Goal: Task Accomplishment & Management: Manage account settings

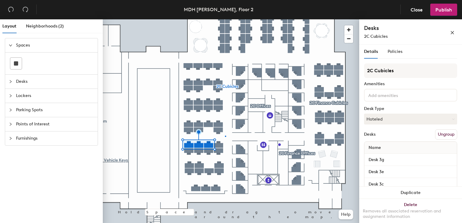
click at [225, 19] on div at bounding box center [231, 19] width 256 height 0
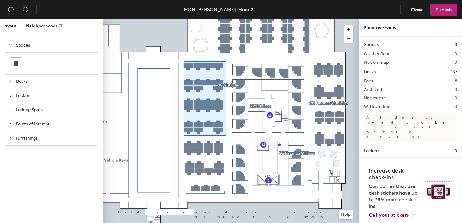
click at [184, 19] on div at bounding box center [231, 19] width 256 height 0
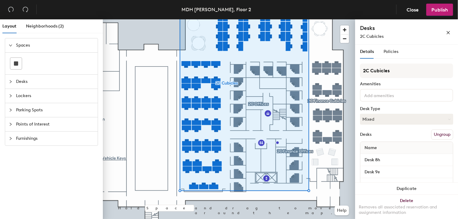
click at [87, 6] on header "MDH [PERSON_NAME], Floor 2 Close Publish" at bounding box center [229, 9] width 458 height 19
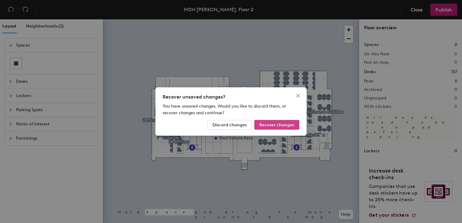
click at [270, 126] on span "Recover changes" at bounding box center [276, 124] width 35 height 5
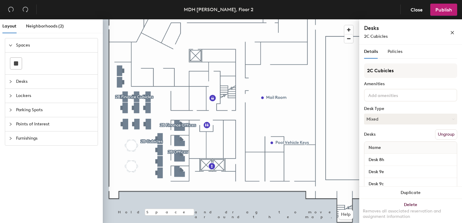
click at [161, 19] on div at bounding box center [231, 19] width 256 height 0
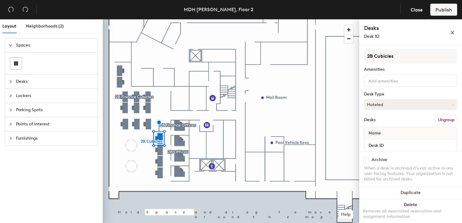
scroll to position [22, 0]
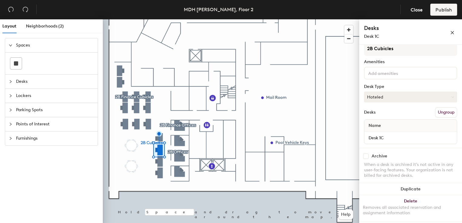
click at [406, 96] on button "Hoteled" at bounding box center [410, 97] width 93 height 11
click at [368, 154] on input "checkbox" at bounding box center [365, 156] width 5 height 5
checkbox input "true"
click at [368, 155] on input "checkbox" at bounding box center [365, 156] width 5 height 5
checkbox input "true"
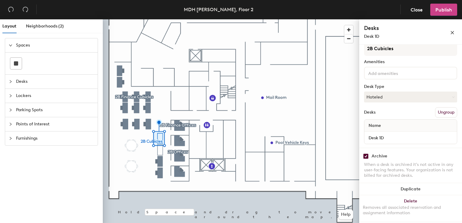
click at [443, 12] on span "Publish" at bounding box center [443, 10] width 17 height 6
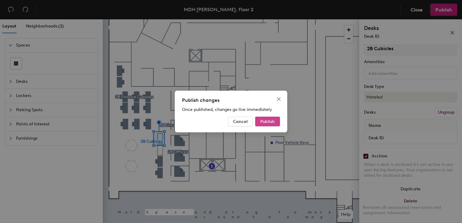
click at [266, 122] on span "Publish" at bounding box center [267, 121] width 15 height 5
